Goal: Information Seeking & Learning: Learn about a topic

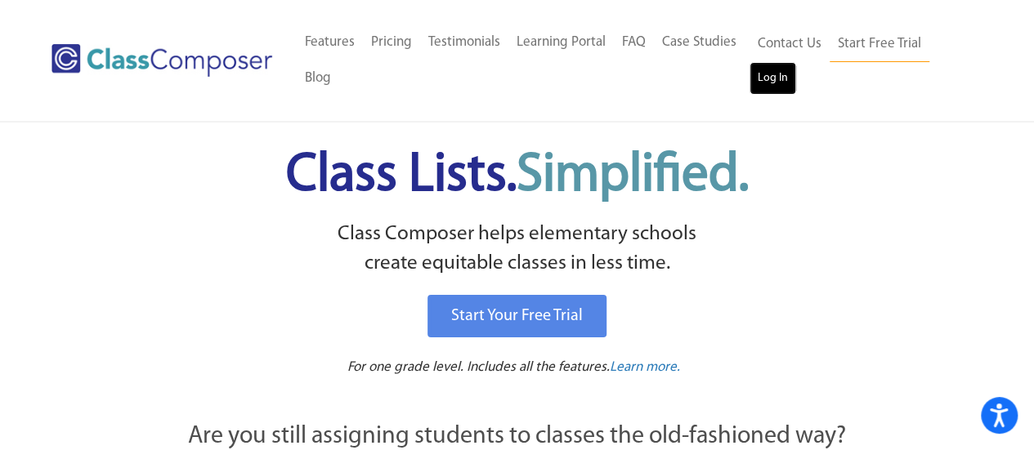
click at [762, 76] on link "Log In" at bounding box center [773, 78] width 47 height 33
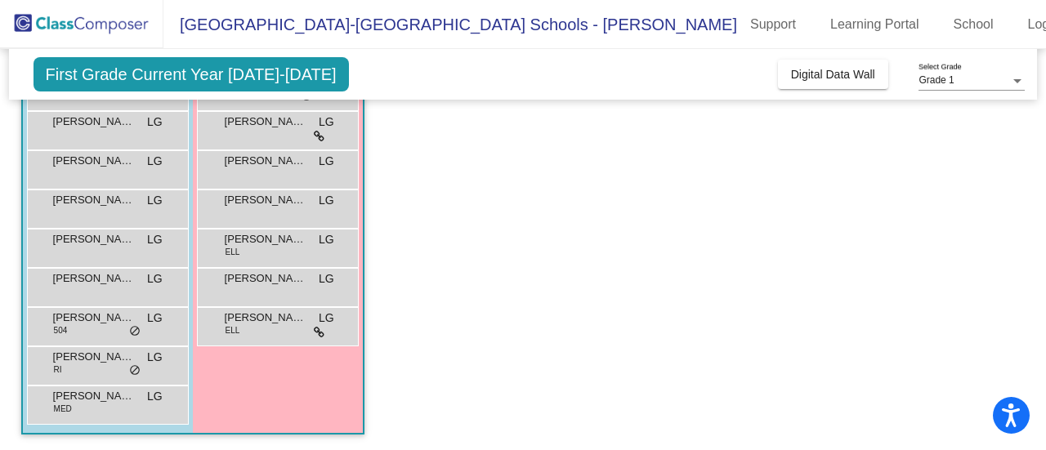
scroll to position [276, 0]
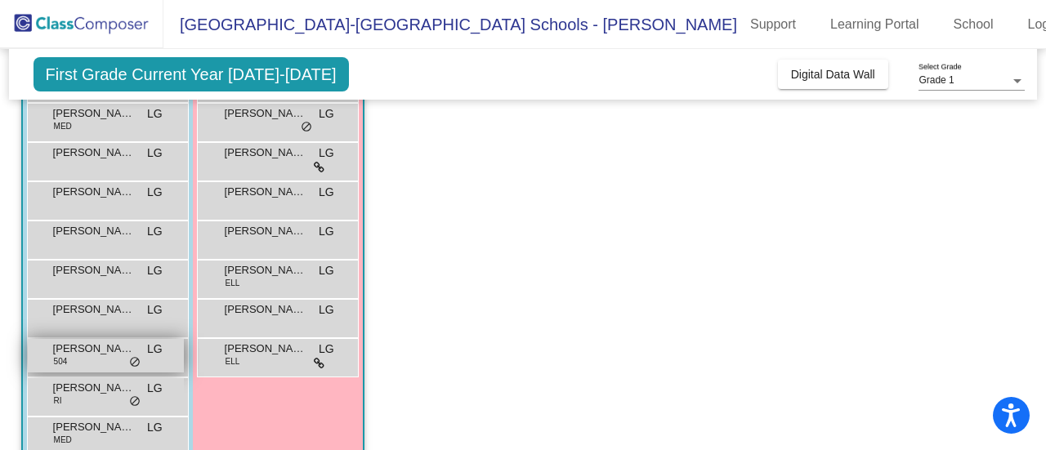
click at [89, 342] on span "[PERSON_NAME]" at bounding box center [94, 349] width 82 height 16
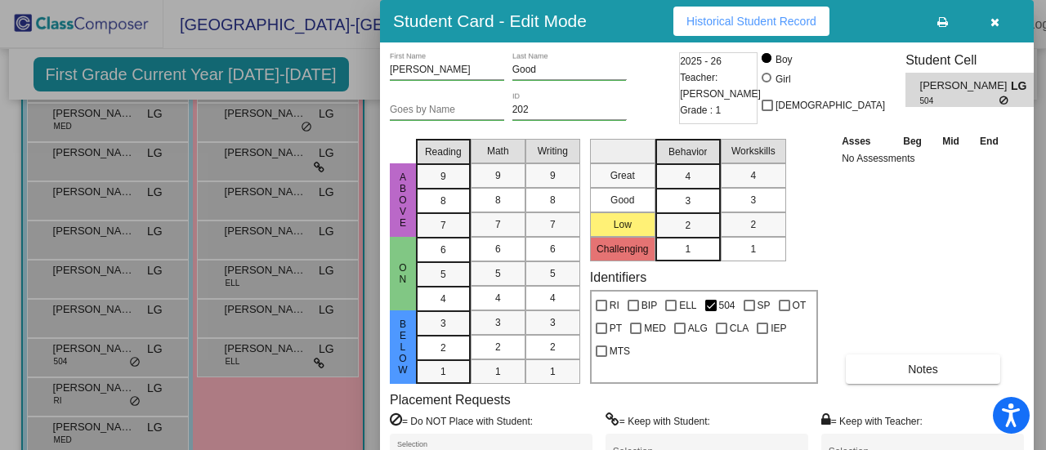
click at [714, 17] on span "Historical Student Record" at bounding box center [752, 21] width 130 height 13
click at [986, 20] on button "button" at bounding box center [995, 21] width 52 height 29
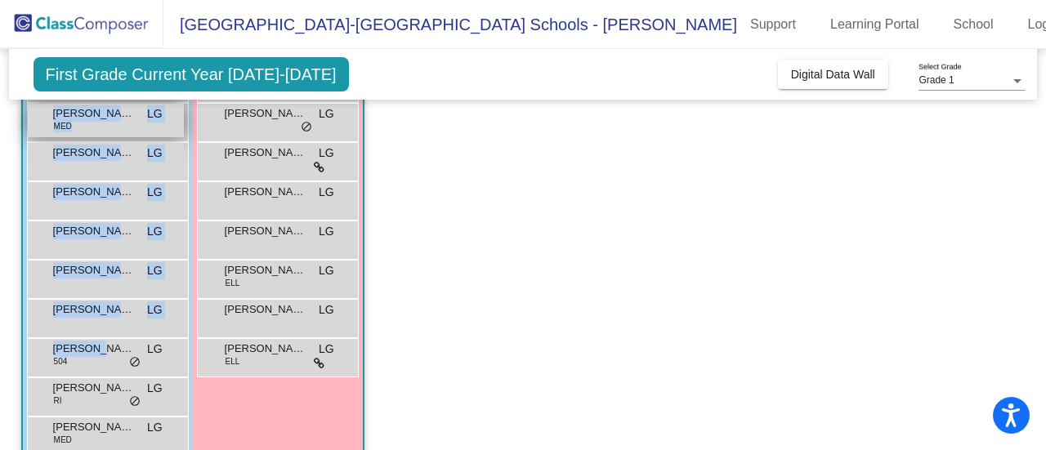
click at [136, 114] on div "[PERSON_NAME] MED LG lock do_not_disturb_alt" at bounding box center [106, 121] width 156 height 34
